Goal: Check status: Check status

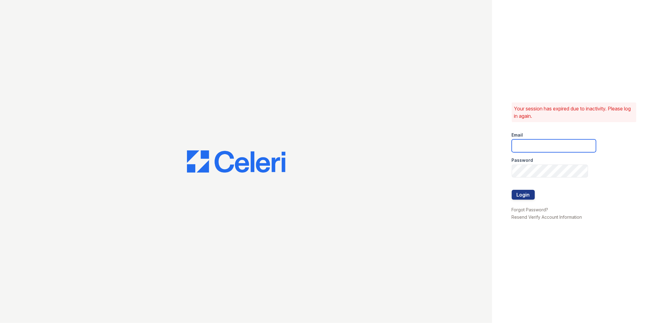
drag, startPoint x: 0, startPoint y: 0, endPoint x: 546, endPoint y: 141, distance: 564.2
click at [547, 139] on input "email" at bounding box center [554, 145] width 84 height 13
type input "gmarchese@trinity-pm.com"
click at [512, 190] on button "Login" at bounding box center [523, 195] width 23 height 10
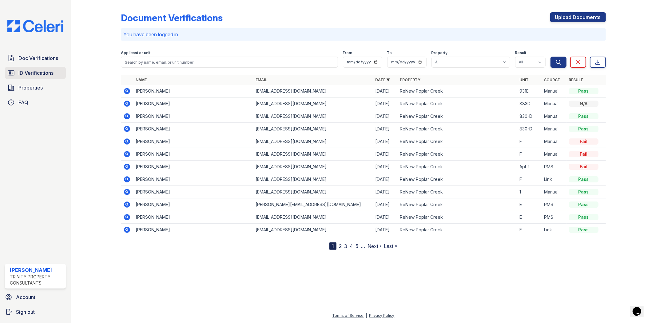
click at [32, 73] on span "ID Verifications" at bounding box center [35, 72] width 35 height 7
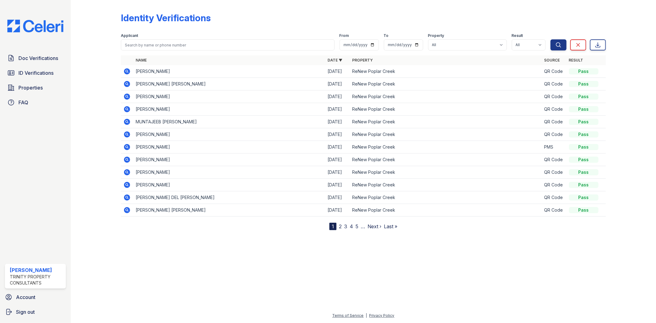
click at [126, 70] on icon at bounding box center [126, 71] width 7 height 7
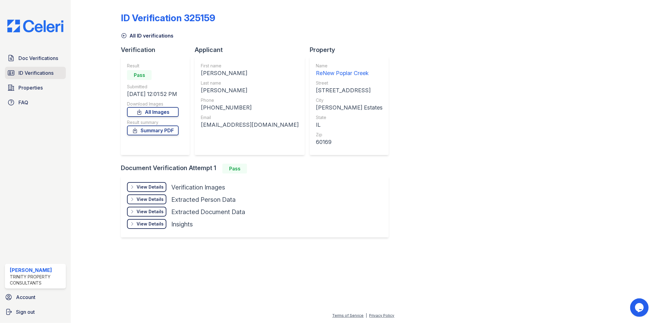
click at [41, 71] on span "ID Verifications" at bounding box center [35, 72] width 35 height 7
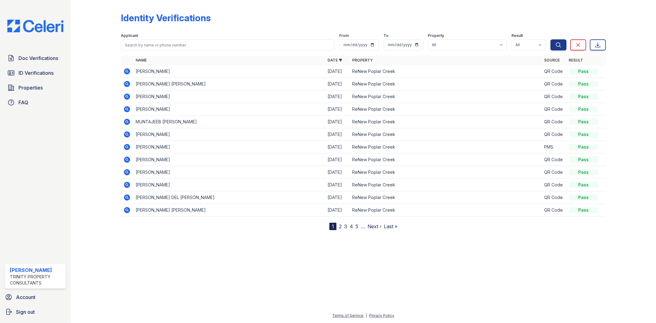
click at [128, 83] on icon at bounding box center [126, 83] width 7 height 7
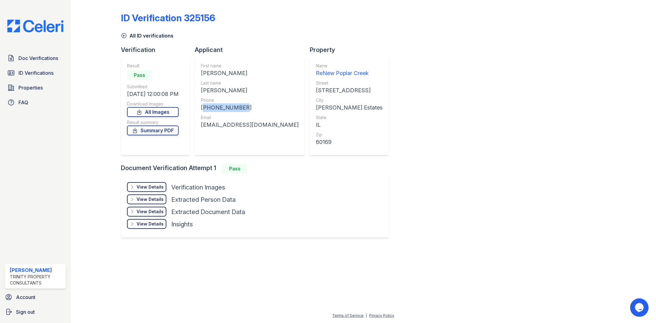
drag, startPoint x: 247, startPoint y: 109, endPoint x: 203, endPoint y: 107, distance: 43.7
click at [203, 107] on div "+12242451601" at bounding box center [250, 107] width 98 height 9
copy div "+12242451601"
drag, startPoint x: 257, startPoint y: 125, endPoint x: 199, endPoint y: 125, distance: 57.8
click at [199, 125] on div "First name DARIO S Last name SEGOVIA AZAMAR Phone +12242451601 Email daseg.91@g…" at bounding box center [250, 106] width 110 height 98
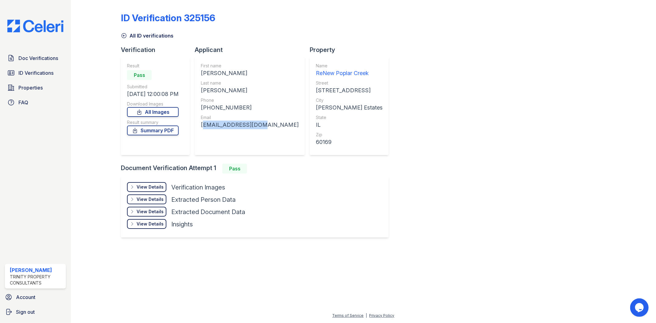
copy div "daseg.91@gmail.com"
